Goal: Register for event/course

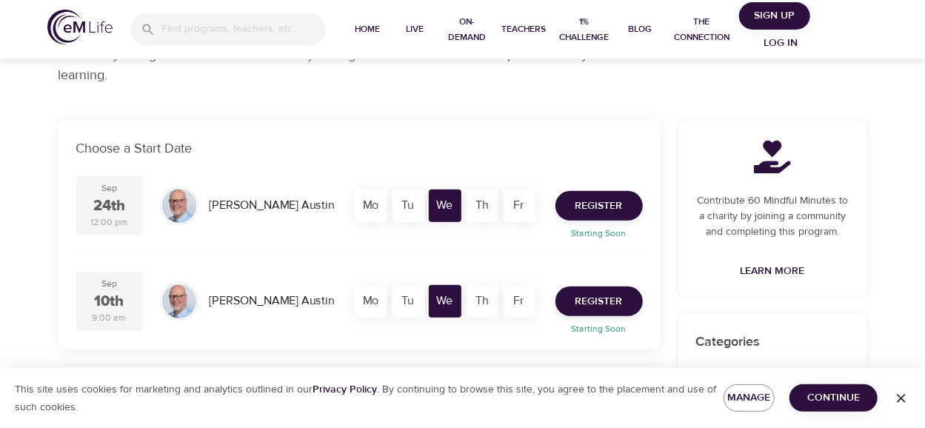
scroll to position [222, 0]
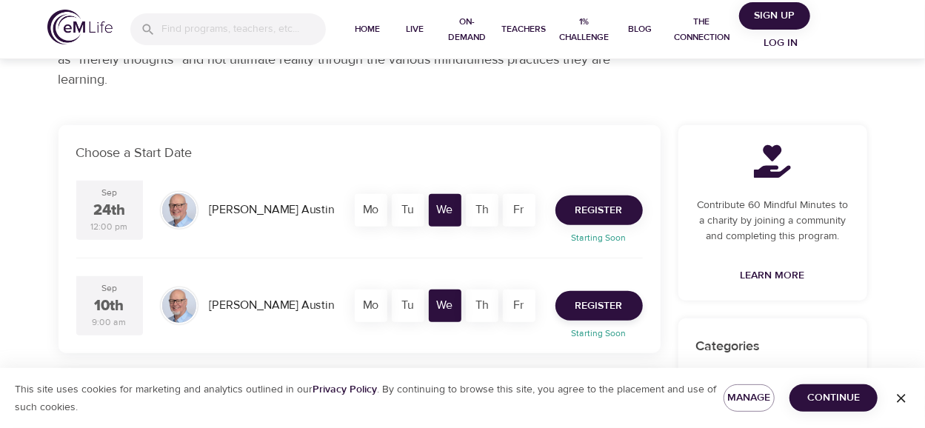
click at [576, 206] on span "Register" at bounding box center [598, 210] width 47 height 19
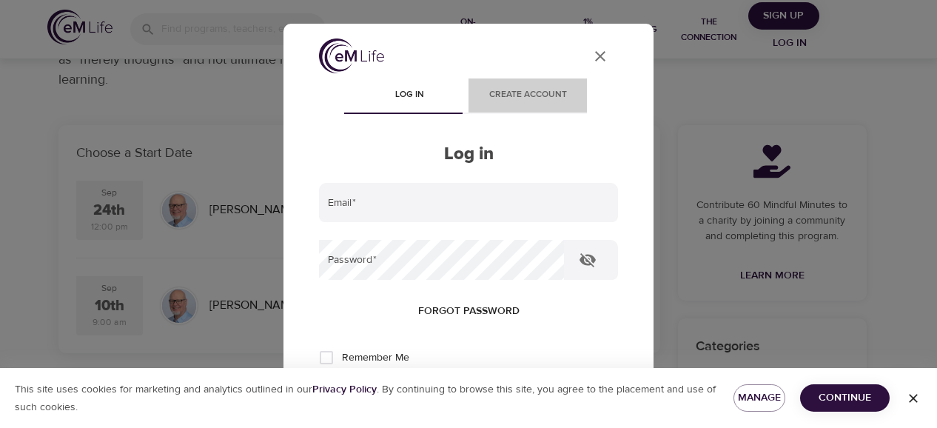
click at [512, 98] on span "Create account" at bounding box center [528, 95] width 101 height 16
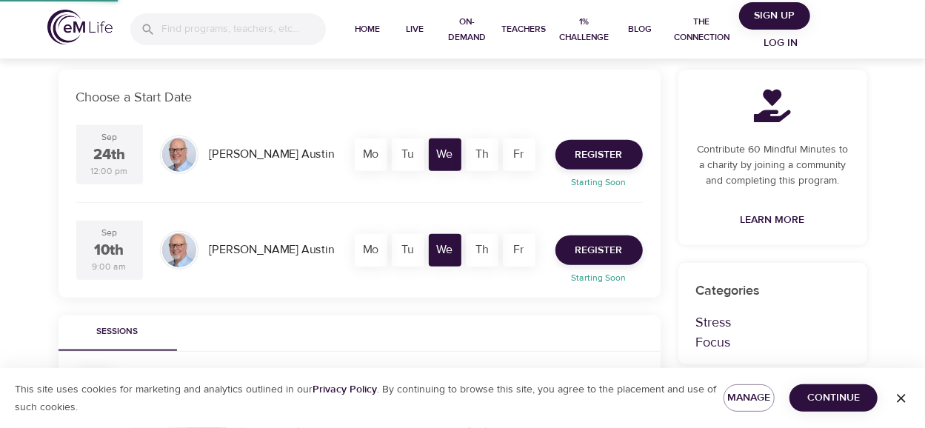
scroll to position [194, 0]
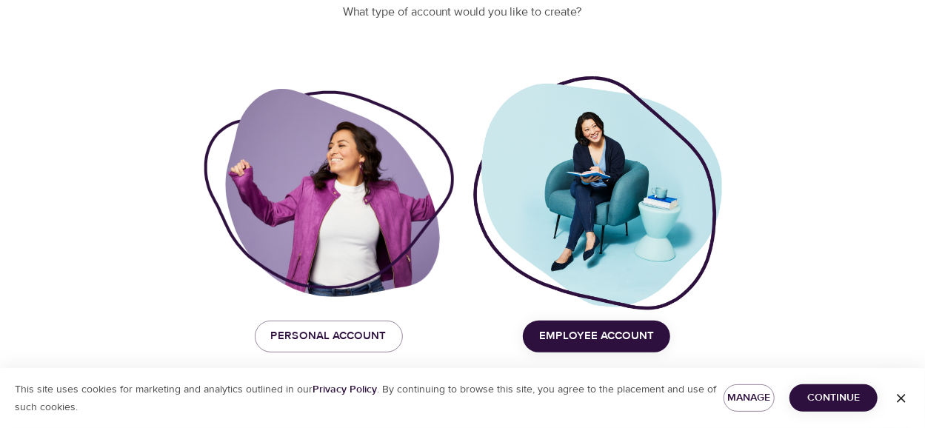
click at [640, 334] on span "Employee Account" at bounding box center [596, 336] width 115 height 19
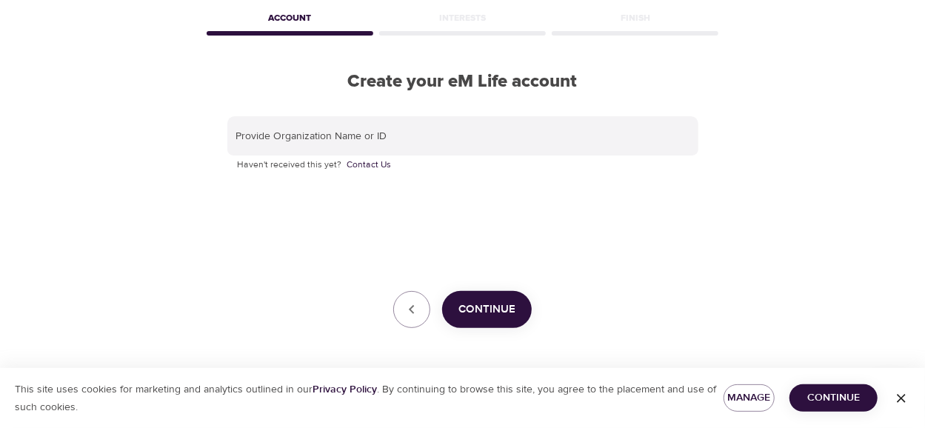
scroll to position [69, 0]
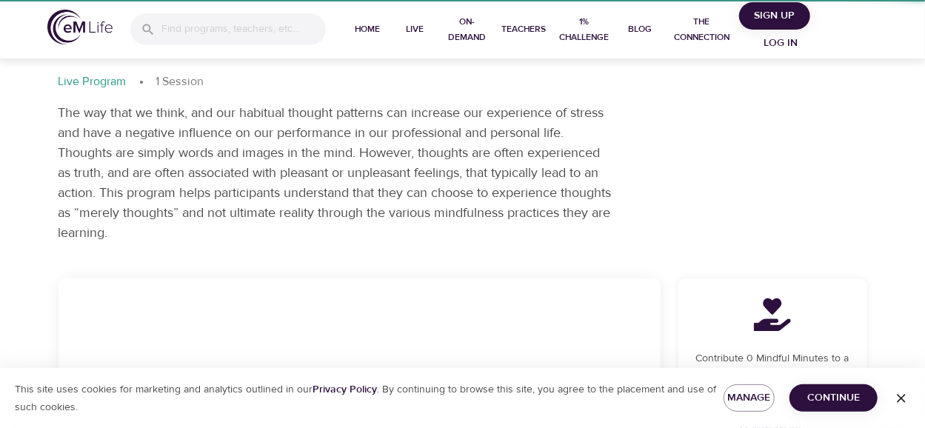
scroll to position [194, 0]
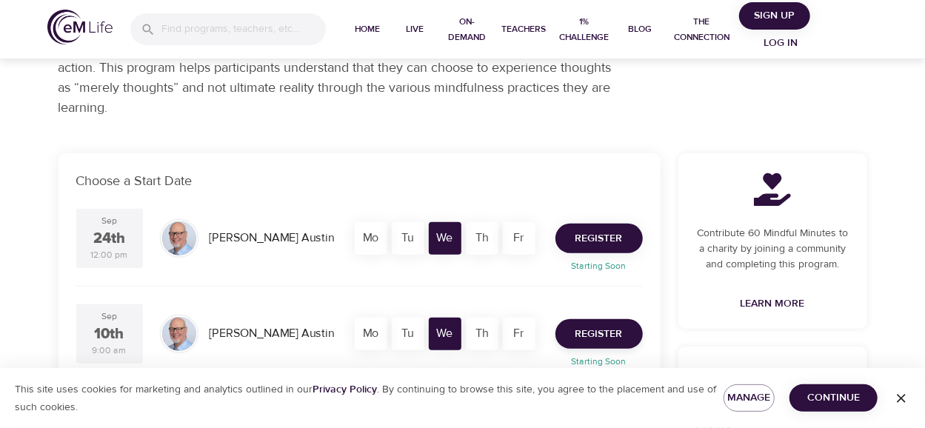
click at [578, 230] on span "Register" at bounding box center [598, 239] width 47 height 19
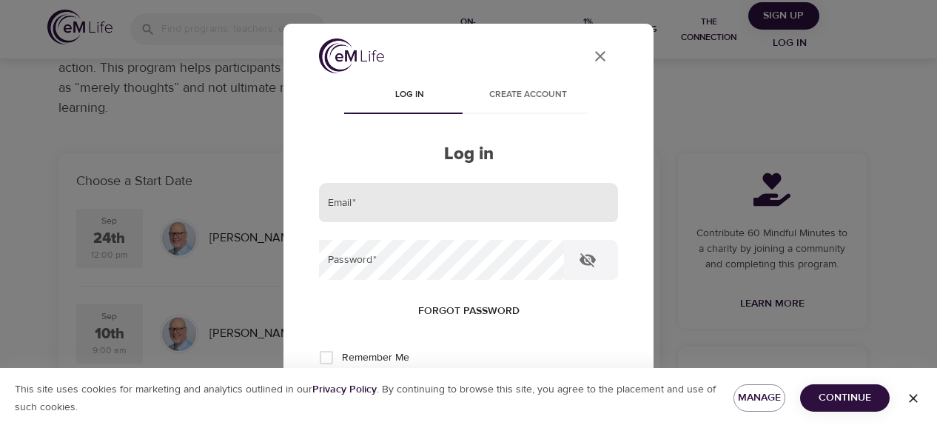
click at [520, 204] on input "email" at bounding box center [468, 203] width 299 height 40
type input "[EMAIL_ADDRESS][DOMAIN_NAME]"
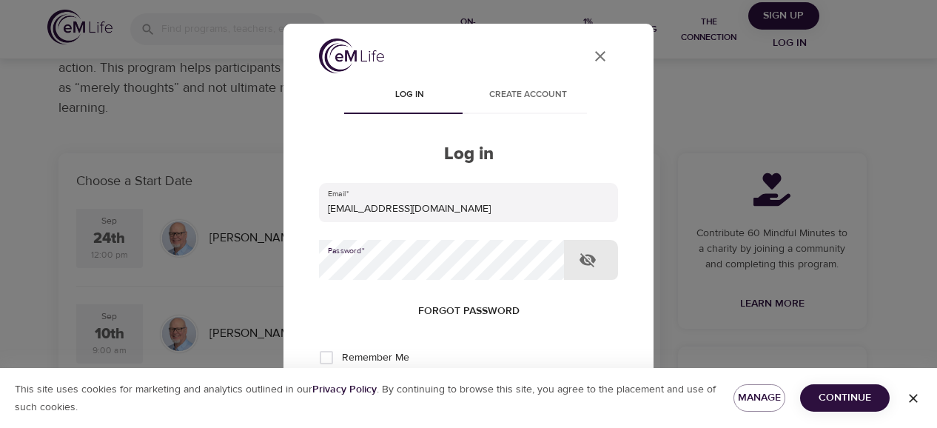
click at [432, 391] on button "Log in" at bounding box center [468, 406] width 73 height 31
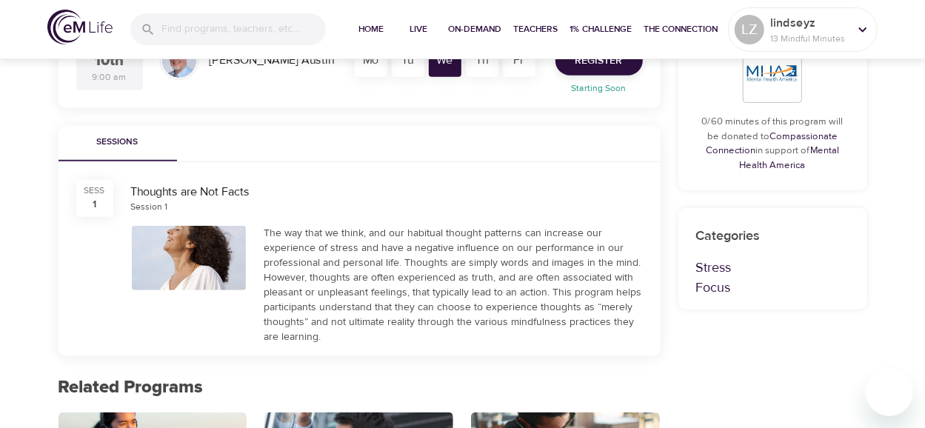
scroll to position [444, 0]
